Goal: Task Accomplishment & Management: Manage account settings

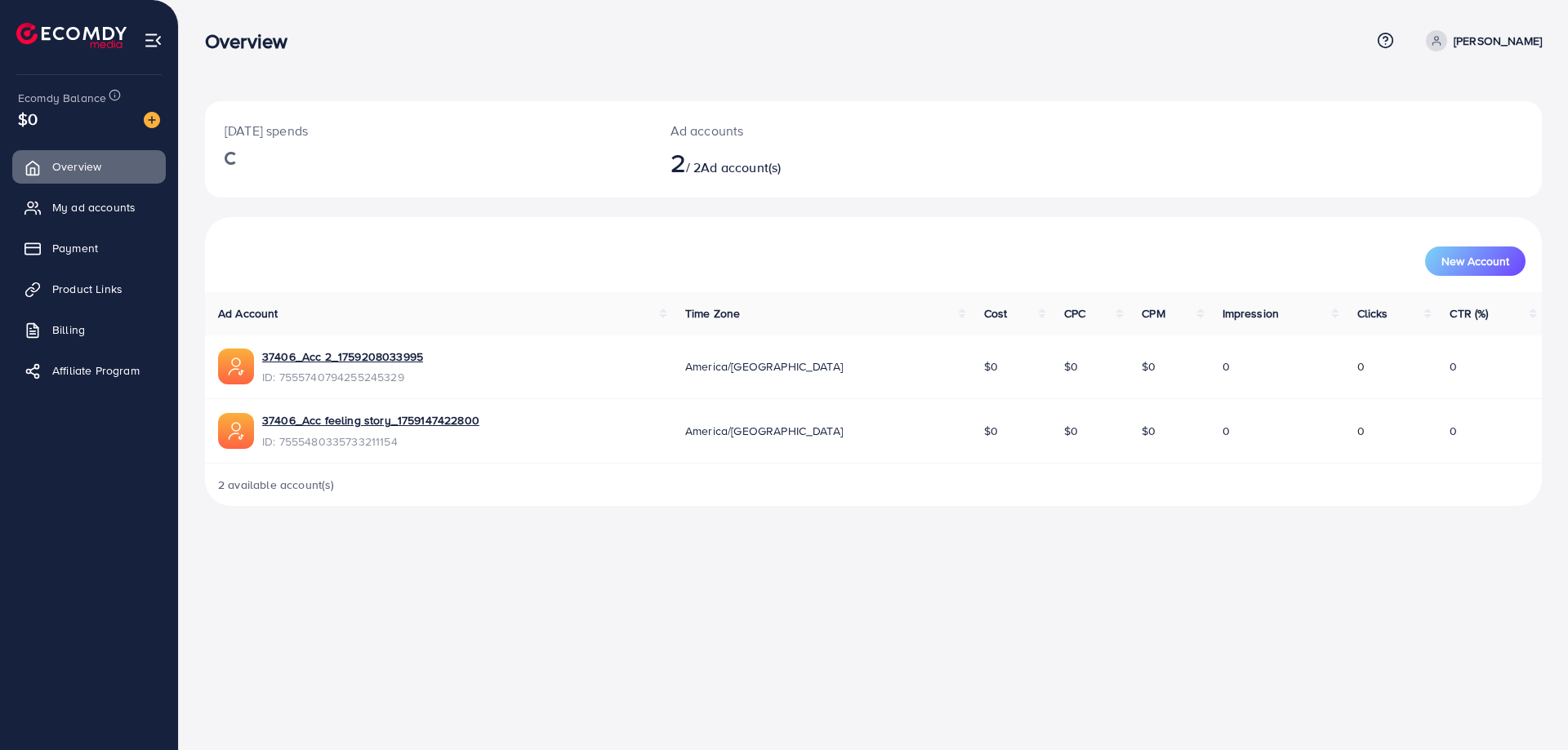
drag, startPoint x: 0, startPoint y: 0, endPoint x: 872, endPoint y: 206, distance: 896.0
click at [872, 206] on div "Today's spends Ad accounts 2 / 2 Ad account(s)" at bounding box center [874, 159] width 1337 height 116
click at [80, 222] on link "My ad accounts" at bounding box center [89, 207] width 154 height 32
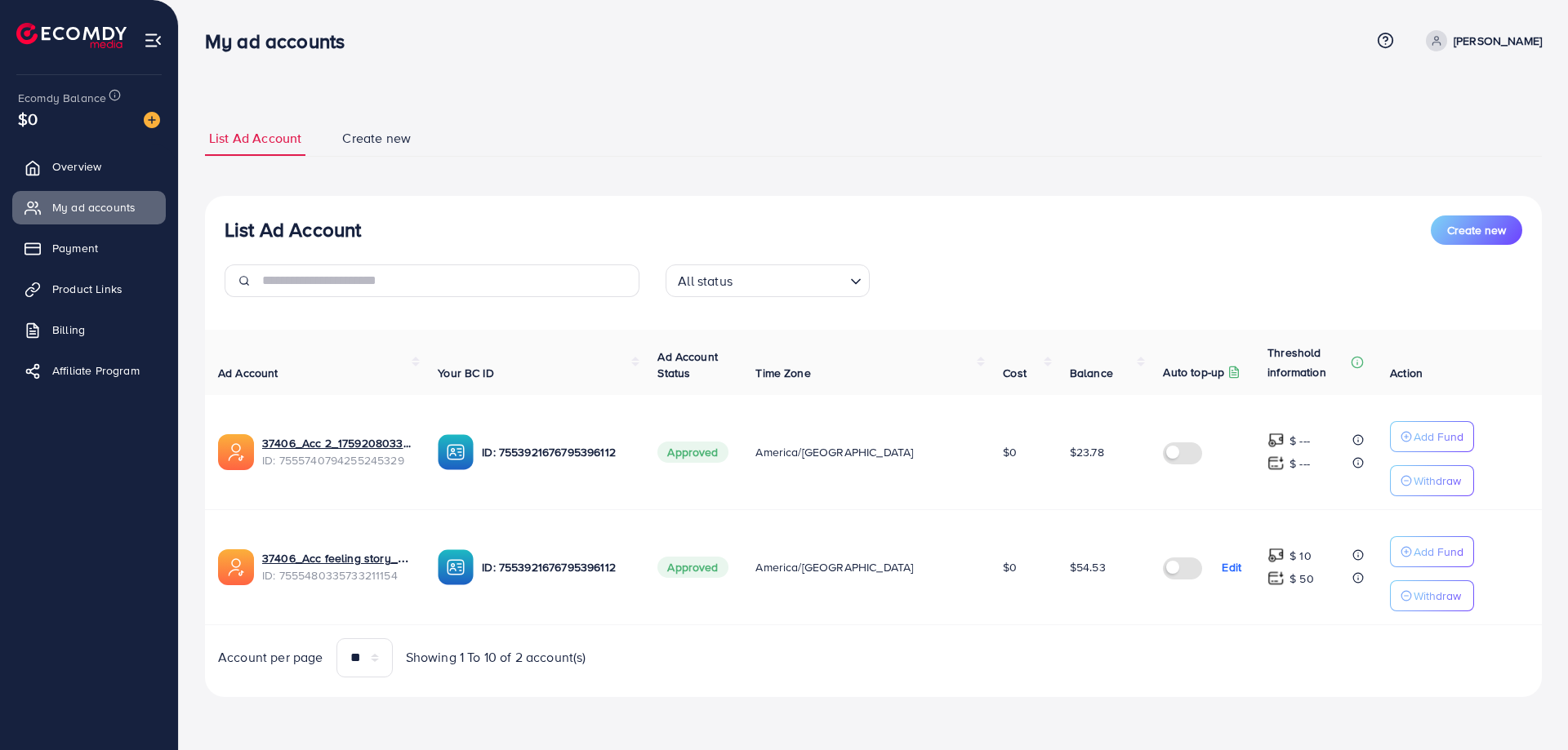
click at [1151, 183] on div "List Ad Account Create new List Ad Account Create new All status Loading... Ad …" at bounding box center [874, 409] width 1337 height 576
click at [1115, 139] on ul "List Ad Account Create new" at bounding box center [874, 139] width 1337 height 36
click at [1020, 182] on div "List Ad Account Create new List Ad Account Create new All status Loading... Ad …" at bounding box center [874, 409] width 1337 height 576
